Goal: Task Accomplishment & Management: Manage account settings

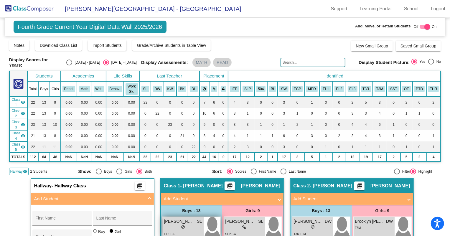
scroll to position [91, 0]
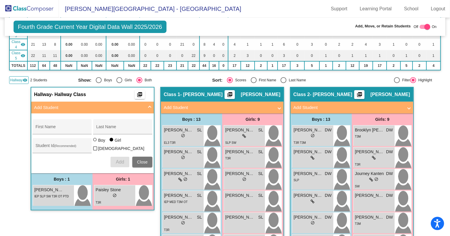
click at [37, 9] on img at bounding box center [29, 8] width 59 height 17
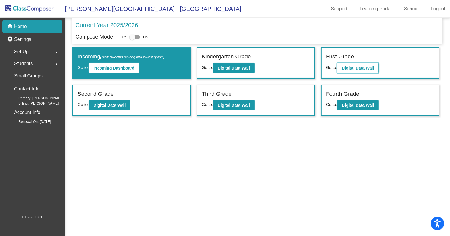
click at [345, 64] on button "Digital Data Wall" at bounding box center [358, 68] width 42 height 11
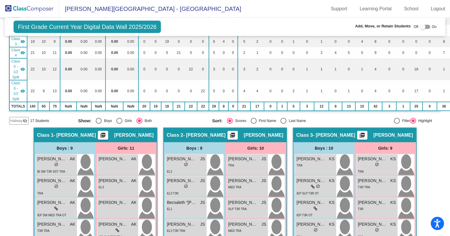
scroll to position [80, 0]
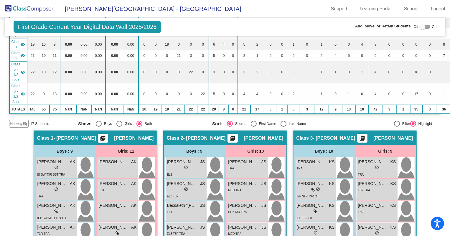
click at [26, 122] on mat-icon "visibility_off" at bounding box center [25, 123] width 5 height 5
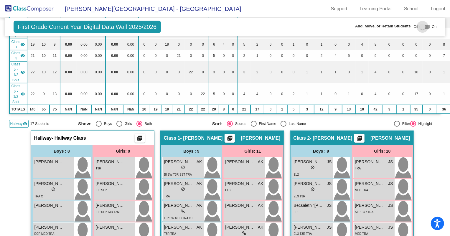
click at [425, 27] on div at bounding box center [425, 27] width 11 height 4
checkbox input "true"
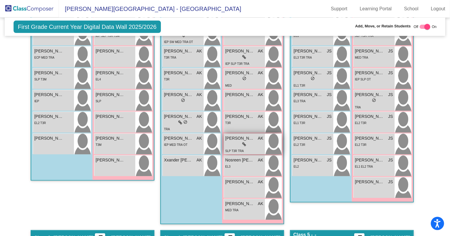
scroll to position [268, 0]
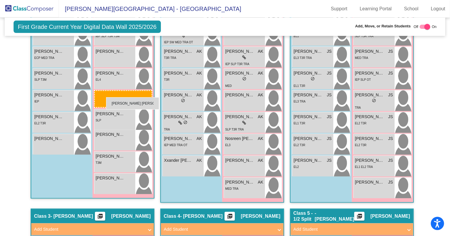
drag, startPoint x: 245, startPoint y: 121, endPoint x: 106, endPoint y: 97, distance: 141.0
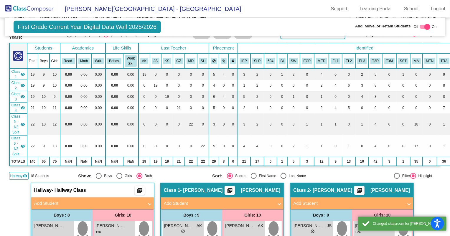
scroll to position [27, 0]
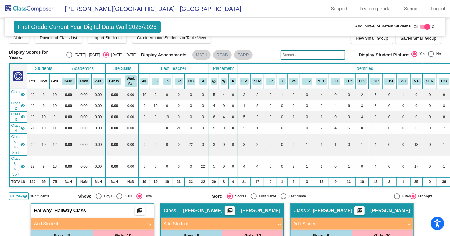
scroll to position [0, 0]
